Goal: Information Seeking & Learning: Learn about a topic

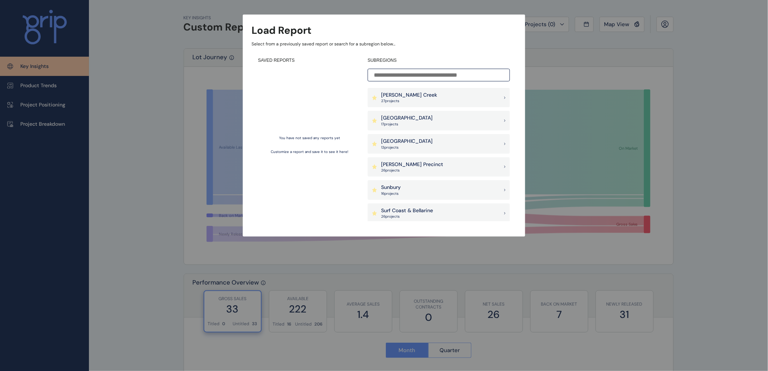
click at [401, 93] on p "[PERSON_NAME] Creek" at bounding box center [409, 95] width 56 height 7
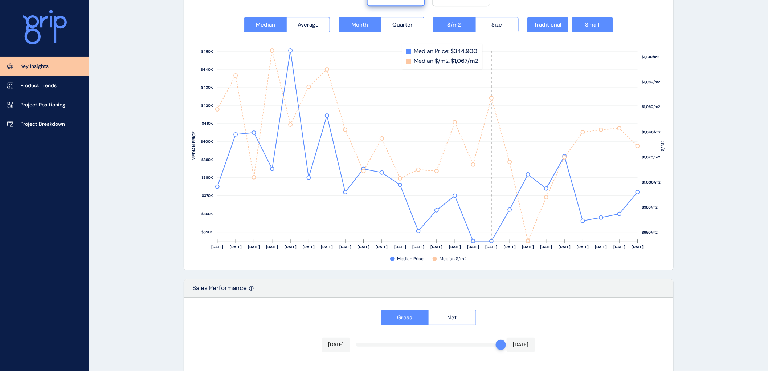
scroll to position [968, 0]
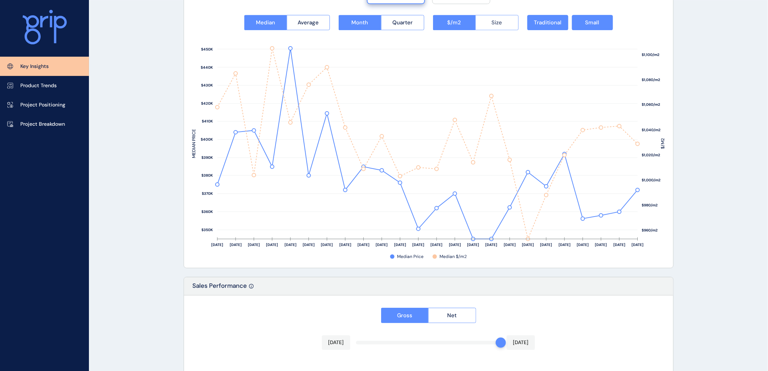
click at [498, 25] on span "Size" at bounding box center [497, 22] width 11 height 7
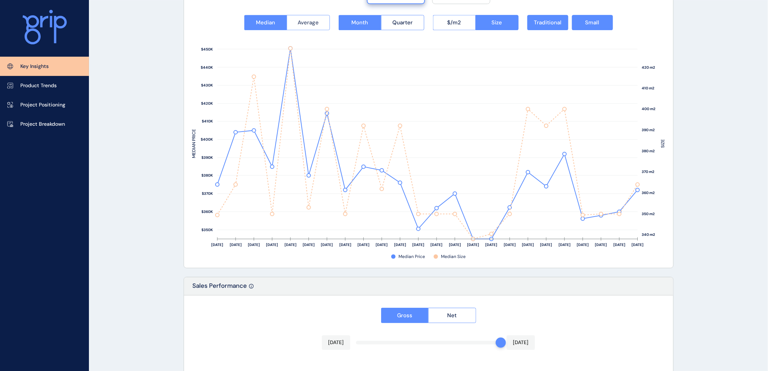
click at [311, 23] on span "Average" at bounding box center [308, 22] width 21 height 7
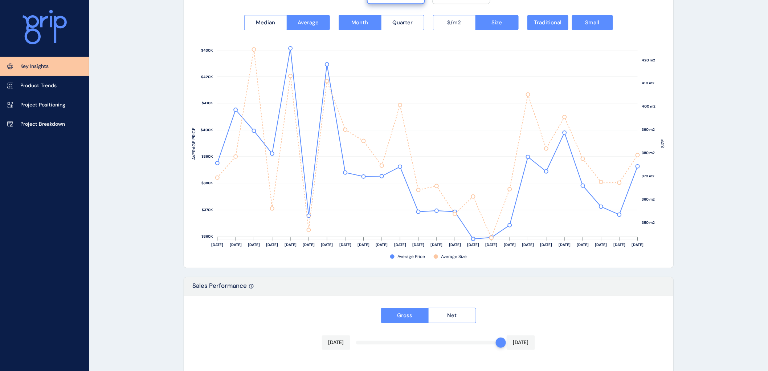
click at [445, 23] on button "$/m2" at bounding box center [454, 22] width 43 height 15
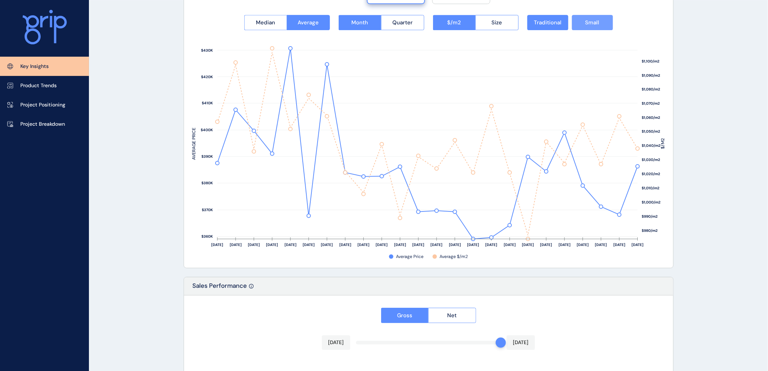
click at [587, 20] on span "Small" at bounding box center [593, 22] width 14 height 7
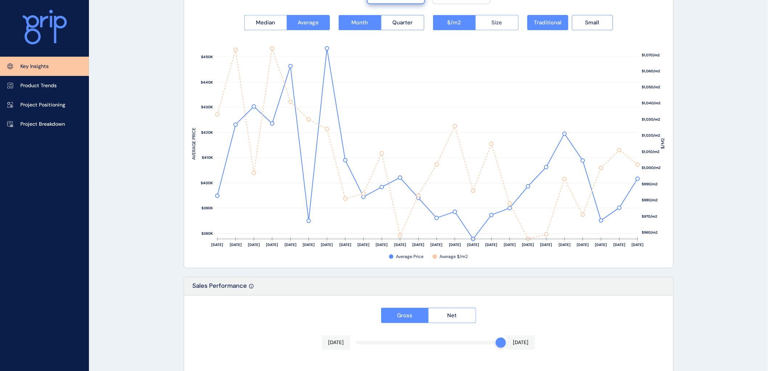
click at [498, 24] on span "Size" at bounding box center [497, 22] width 11 height 7
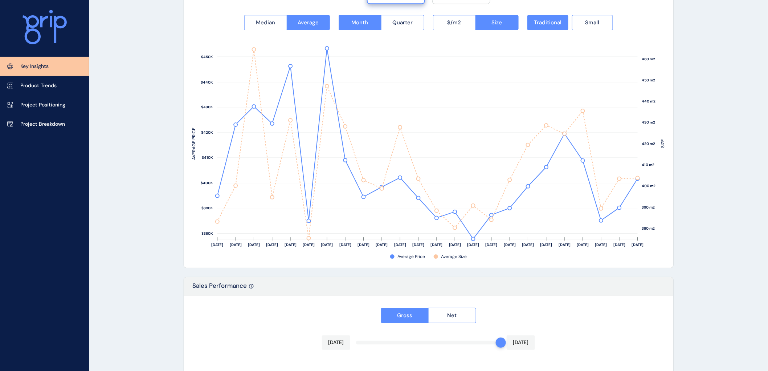
click at [260, 22] on span "Median" at bounding box center [265, 22] width 19 height 7
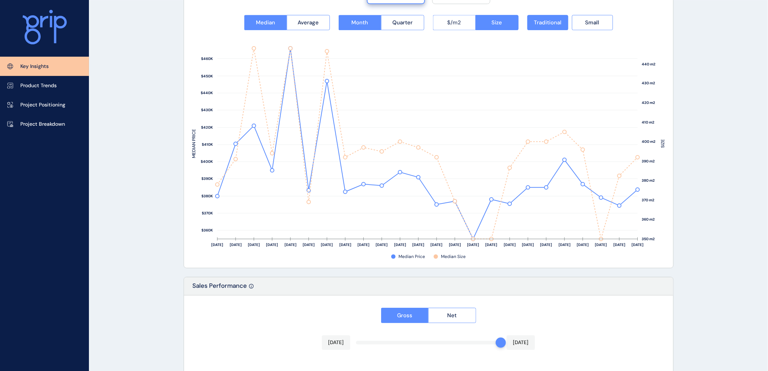
click at [459, 24] on span "$/m2" at bounding box center [455, 22] width 14 height 7
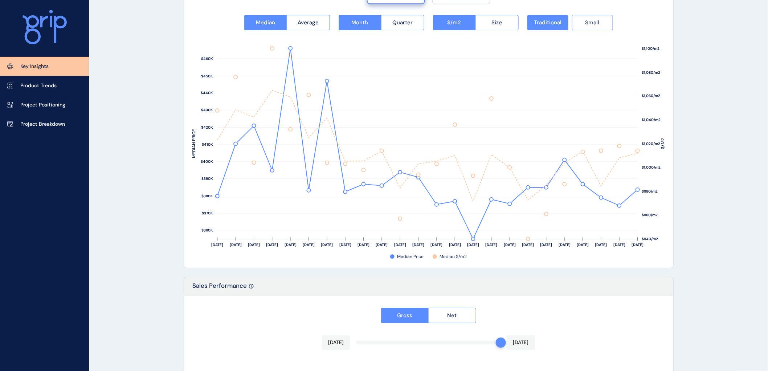
drag, startPoint x: 595, startPoint y: 22, endPoint x: 579, endPoint y: 23, distance: 16.3
click at [595, 22] on span "Small" at bounding box center [593, 22] width 14 height 7
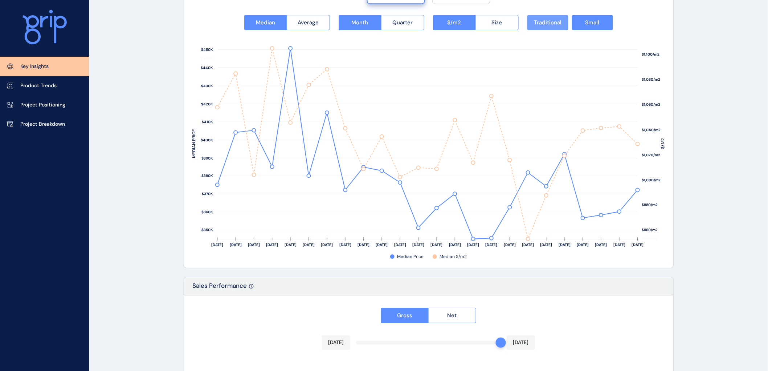
click at [545, 23] on span "Traditional" at bounding box center [548, 22] width 28 height 7
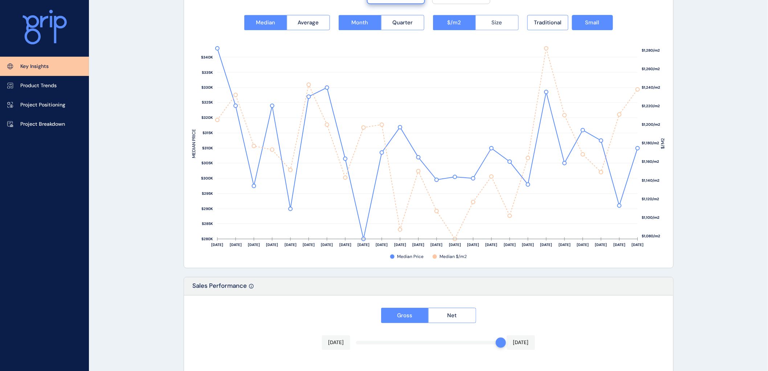
click at [486, 20] on button "Size" at bounding box center [497, 22] width 43 height 15
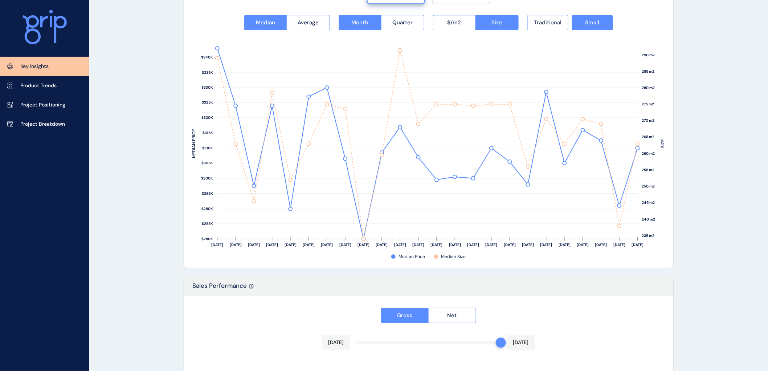
click at [543, 22] on span "Traditional" at bounding box center [548, 22] width 28 height 7
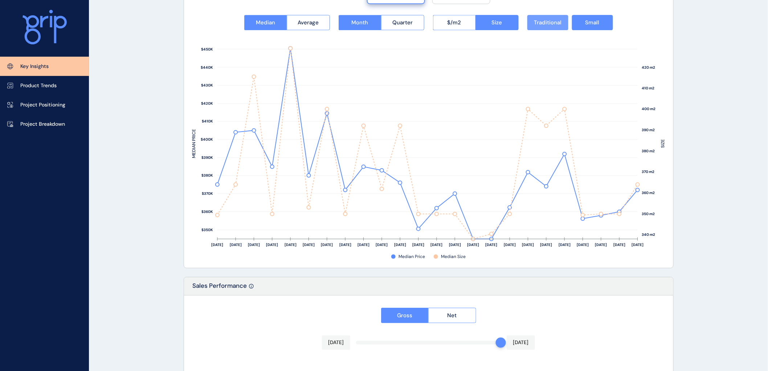
click at [544, 19] on span "Traditional" at bounding box center [548, 22] width 28 height 7
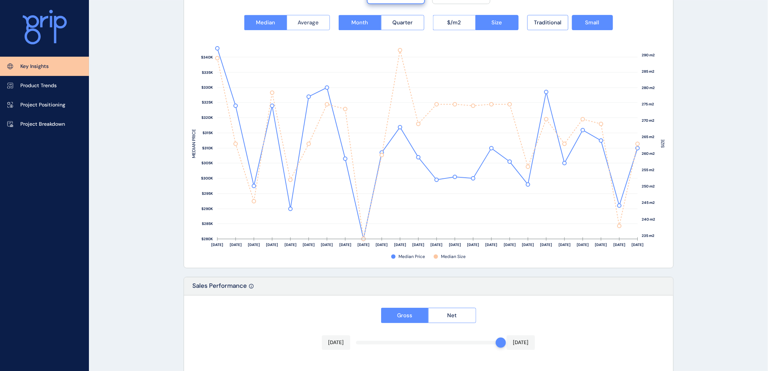
click at [307, 24] on span "Average" at bounding box center [308, 22] width 21 height 7
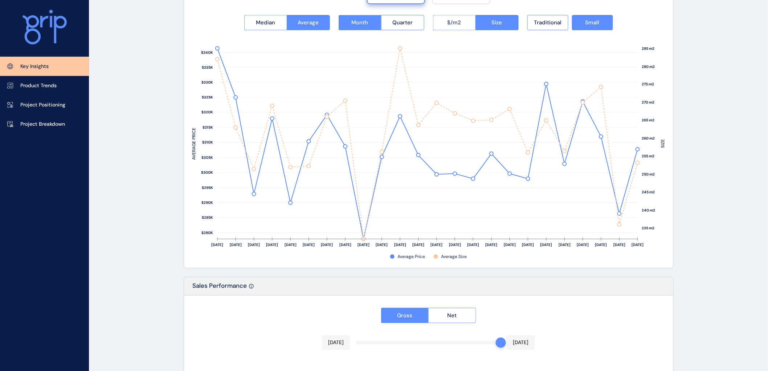
click at [456, 22] on span "$/m2" at bounding box center [455, 22] width 14 height 7
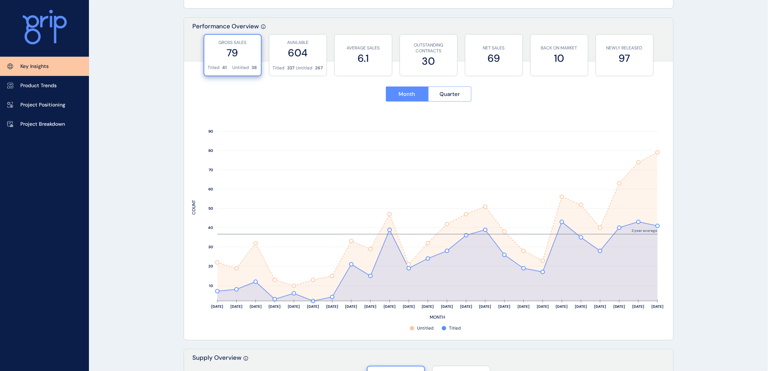
scroll to position [242, 0]
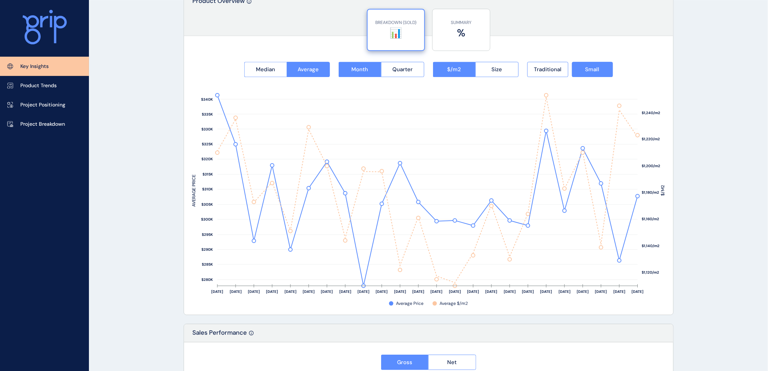
scroll to position [928, 0]
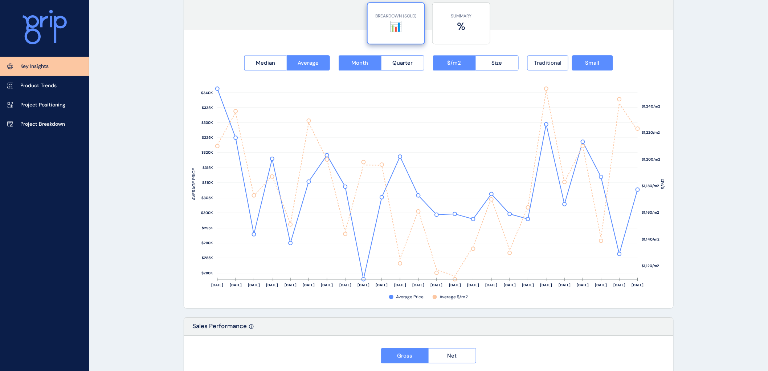
click at [552, 61] on span "Traditional" at bounding box center [548, 62] width 28 height 7
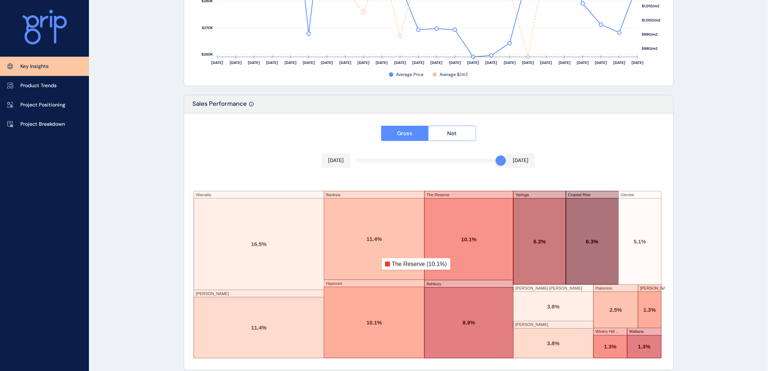
scroll to position [1159, 0]
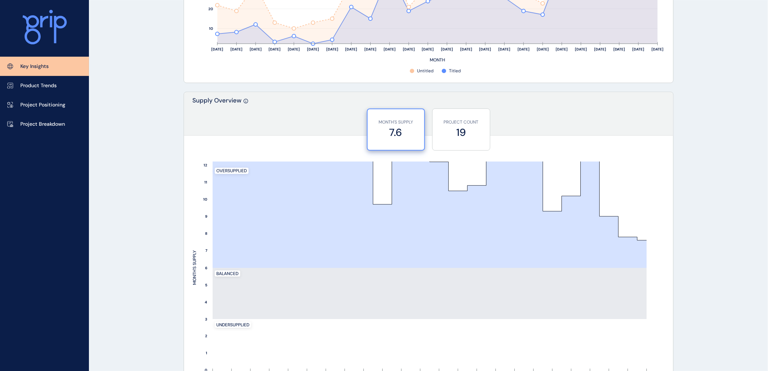
scroll to position [472, 0]
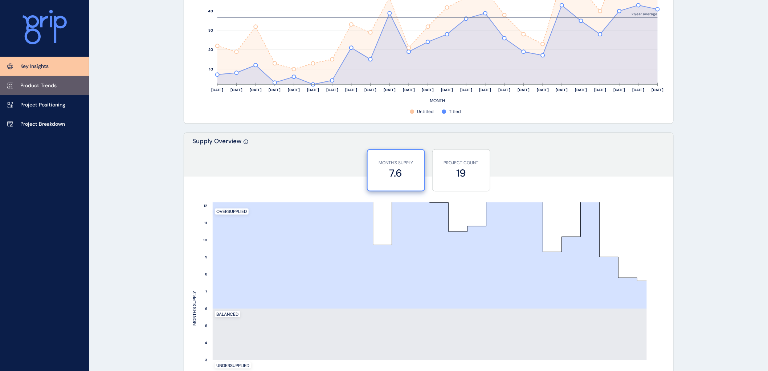
click at [29, 85] on p "Product Trends" at bounding box center [38, 85] width 36 height 7
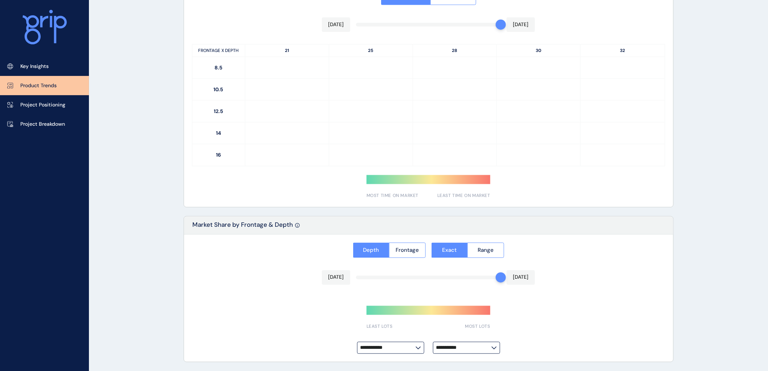
scroll to position [472, 0]
type input "**********"
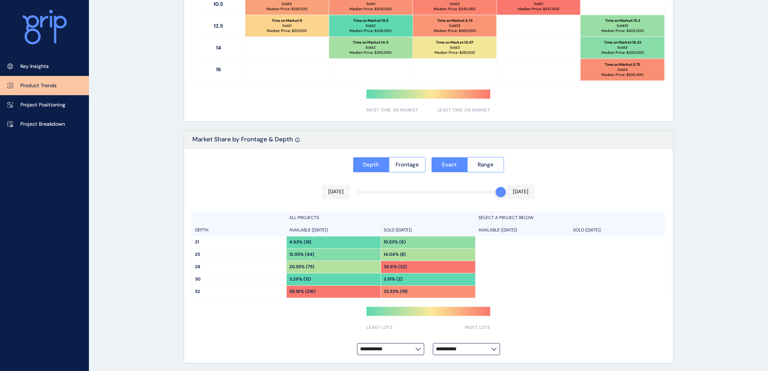
scroll to position [479, 0]
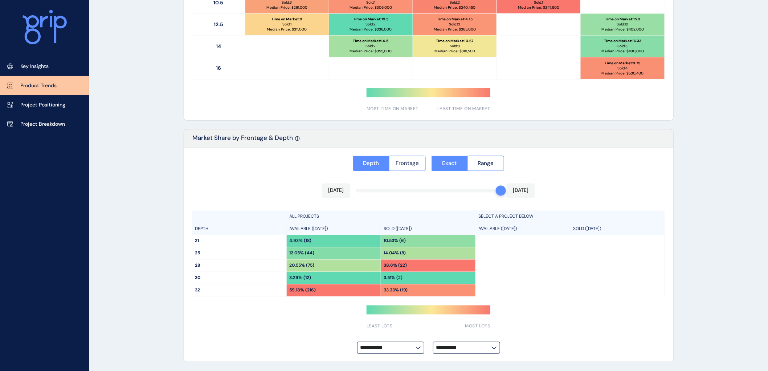
click at [406, 165] on span "Frontage" at bounding box center [407, 163] width 23 height 7
